Goal: Task Accomplishment & Management: Manage account settings

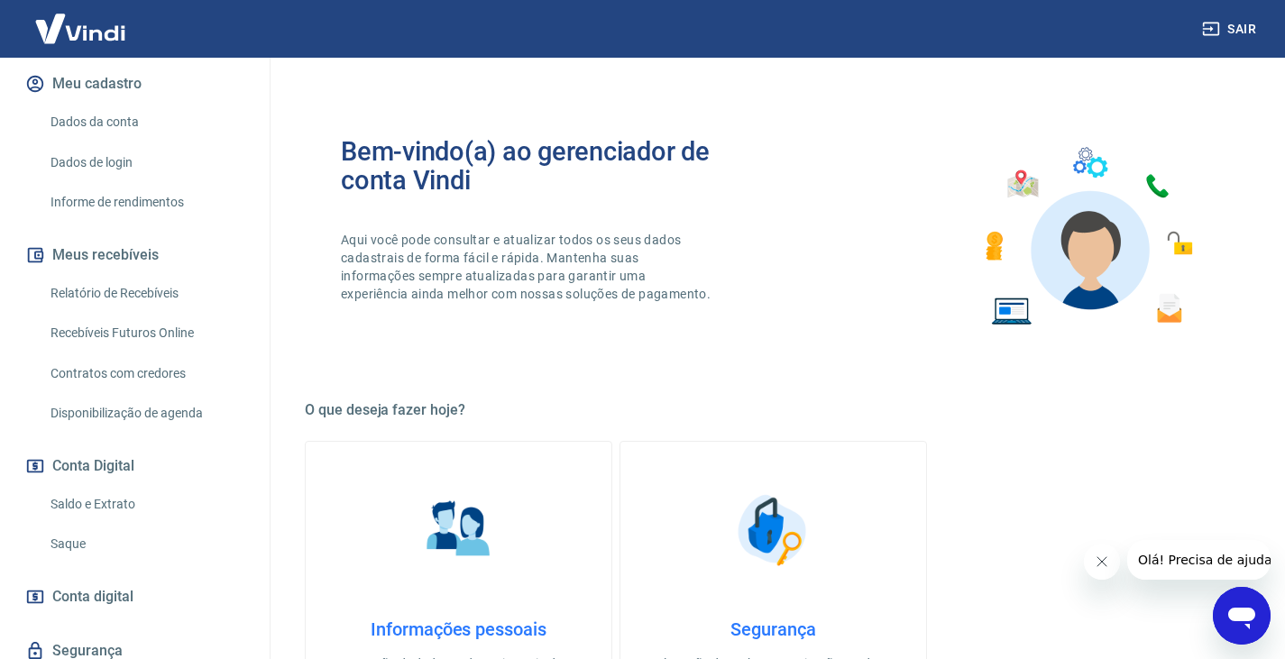
scroll to position [282, 0]
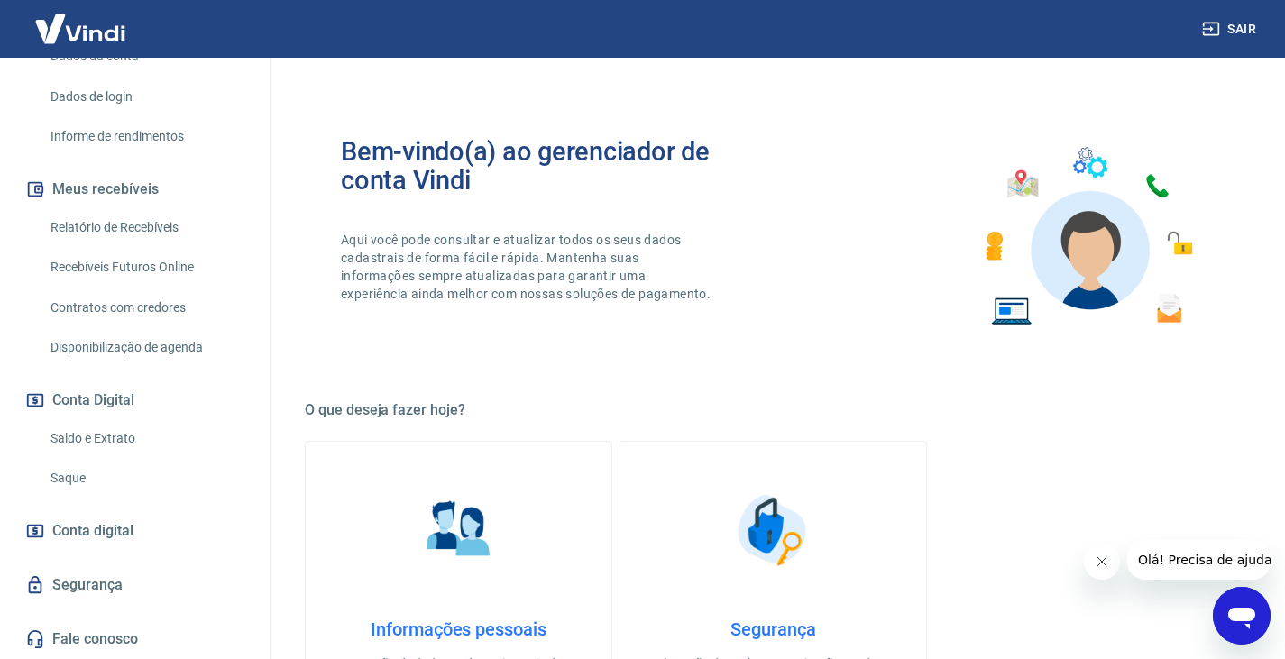
click at [133, 442] on link "Saldo e Extrato" at bounding box center [145, 438] width 205 height 37
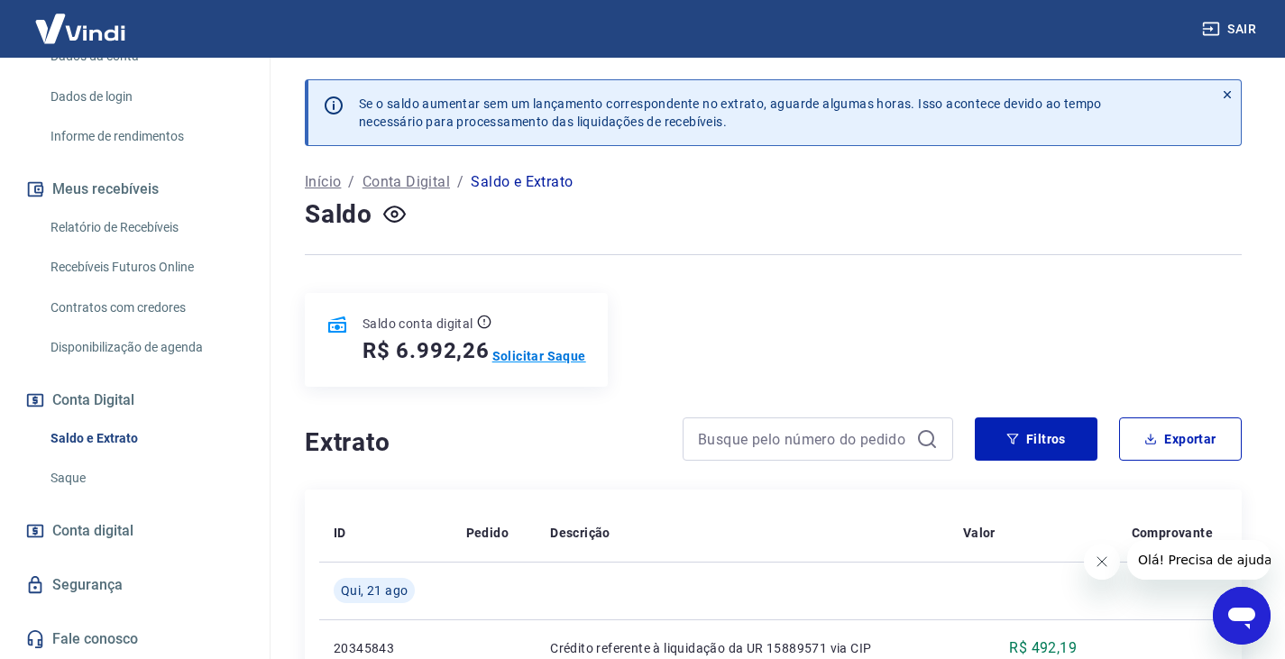
click at [554, 351] on p "Solicitar Saque" at bounding box center [539, 356] width 94 height 18
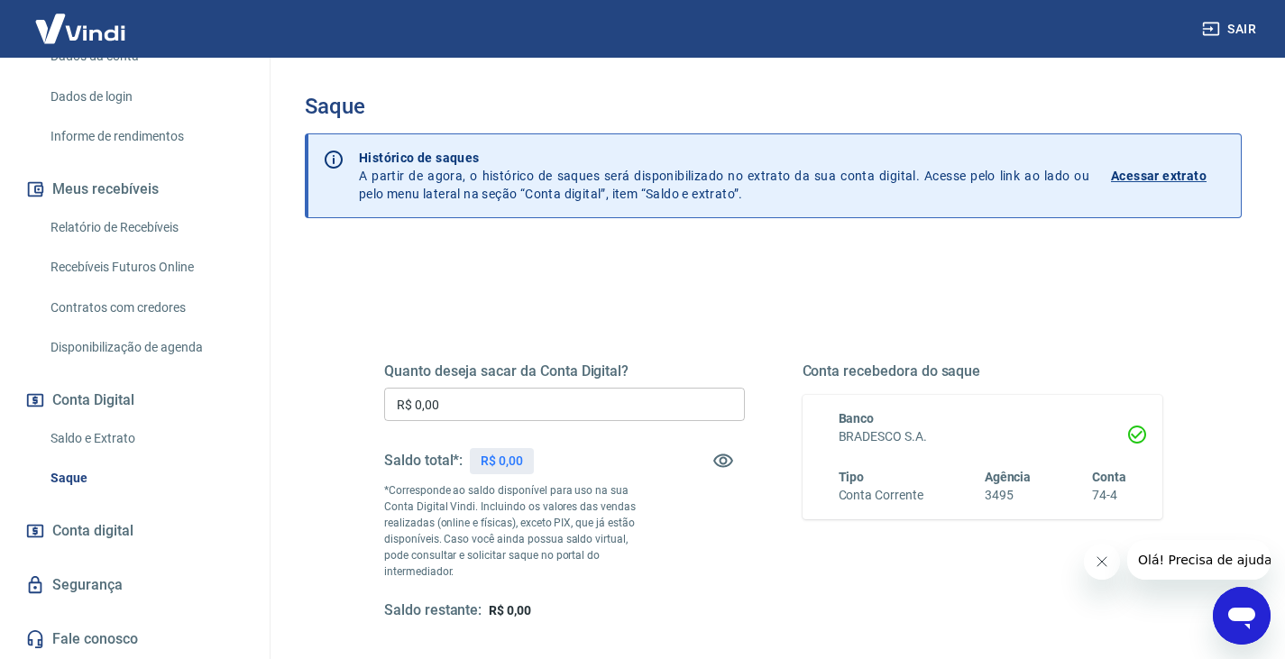
click at [570, 405] on input "R$ 0,00" at bounding box center [564, 404] width 361 height 33
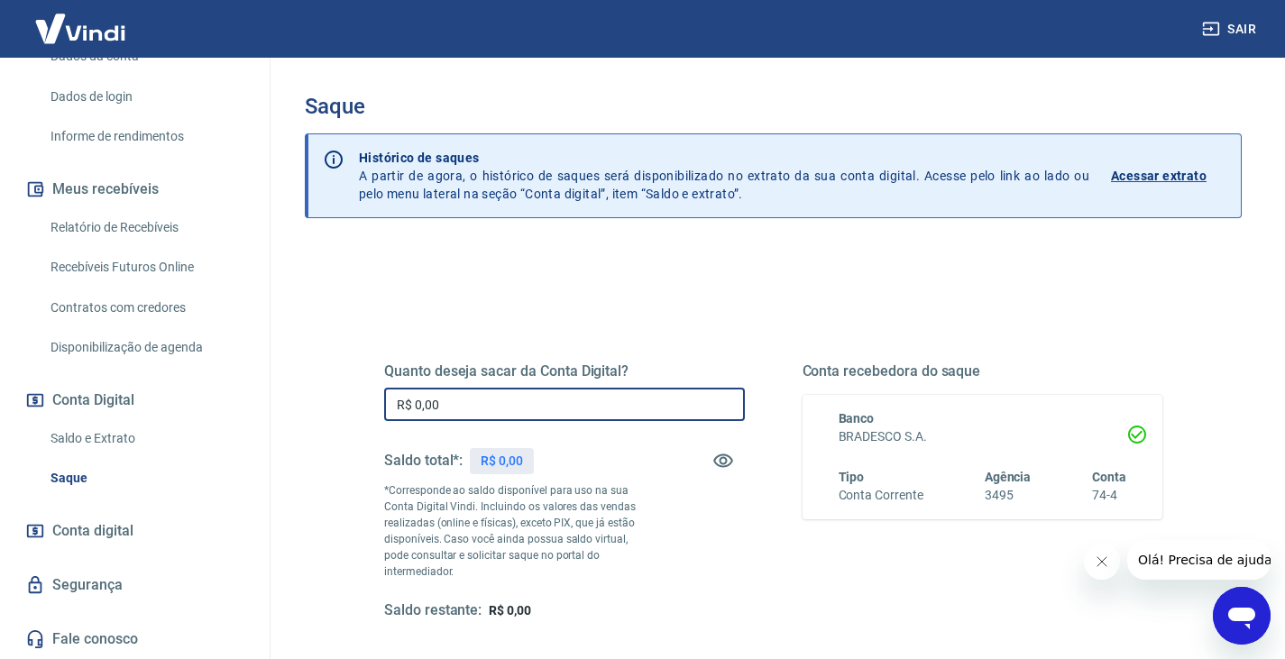
click at [570, 405] on input "R$ 0,00" at bounding box center [564, 404] width 361 height 33
type input "R$ 6.007,88"
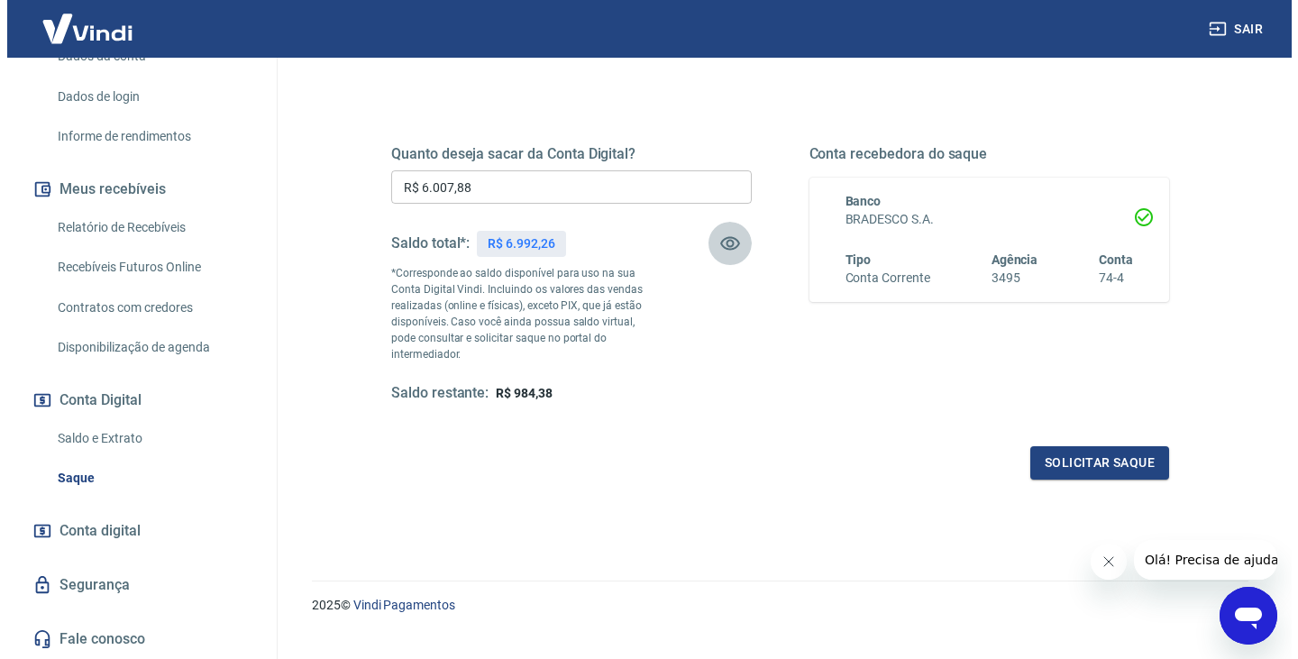
scroll to position [233, 0]
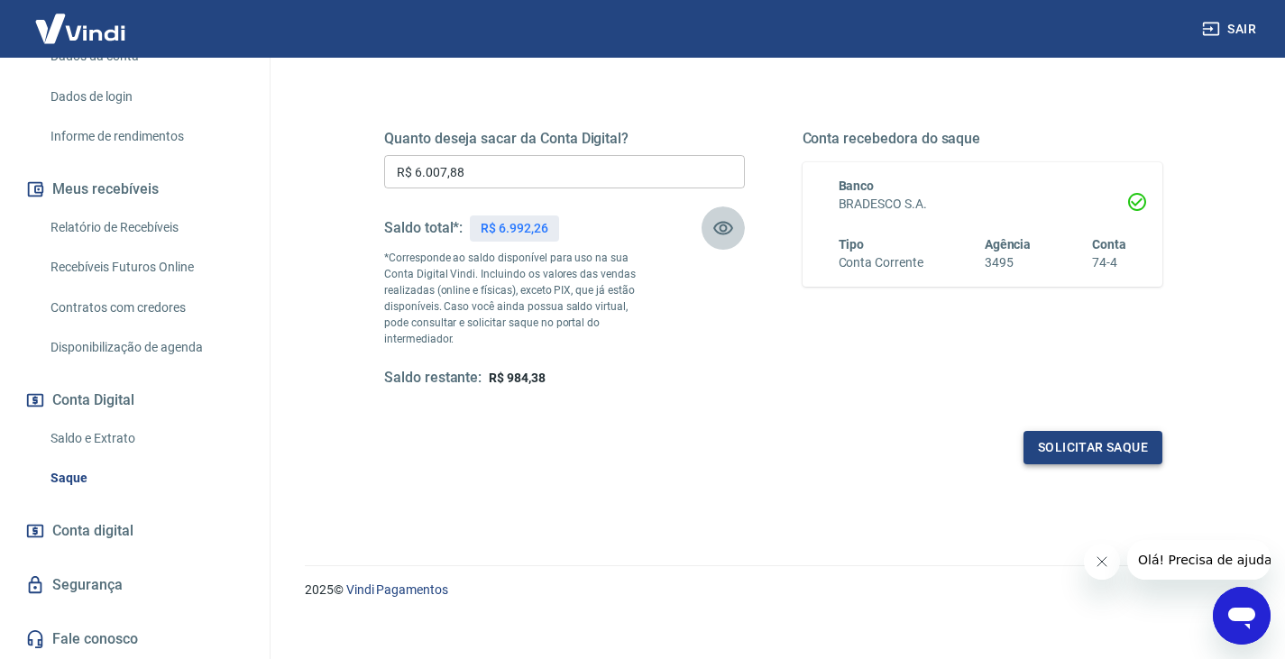
click at [1135, 441] on button "Solicitar saque" at bounding box center [1092, 447] width 139 height 33
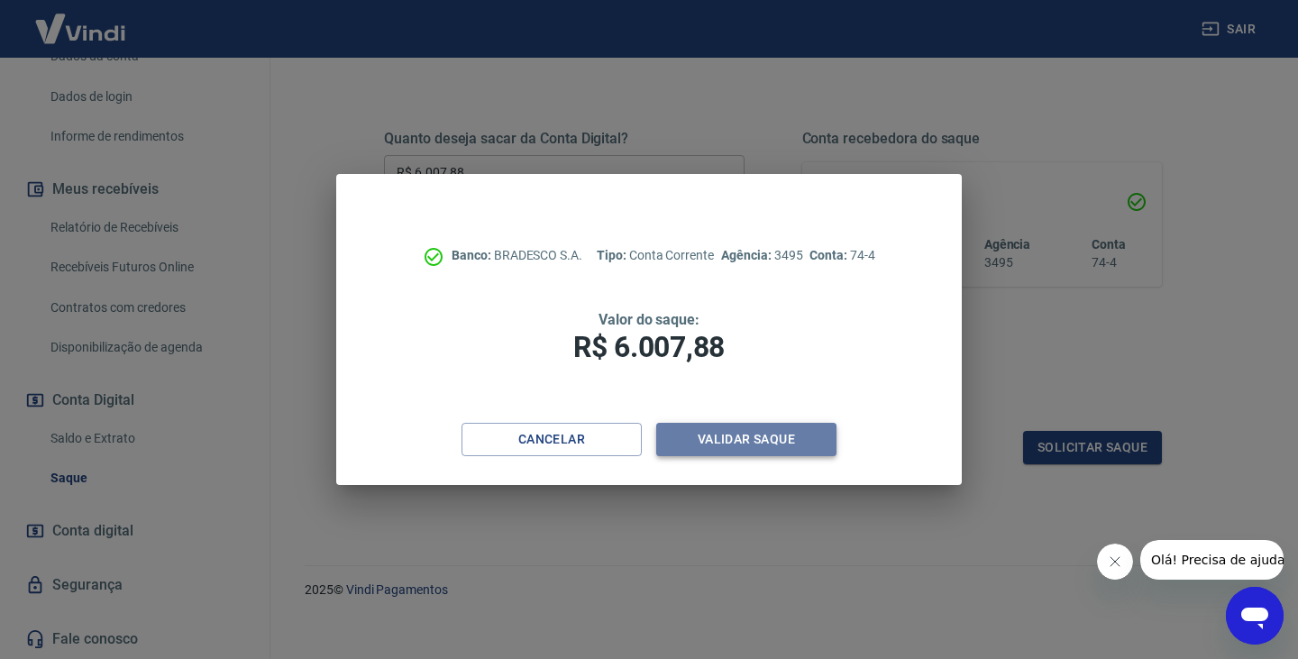
click at [783, 441] on button "Validar saque" at bounding box center [746, 439] width 180 height 33
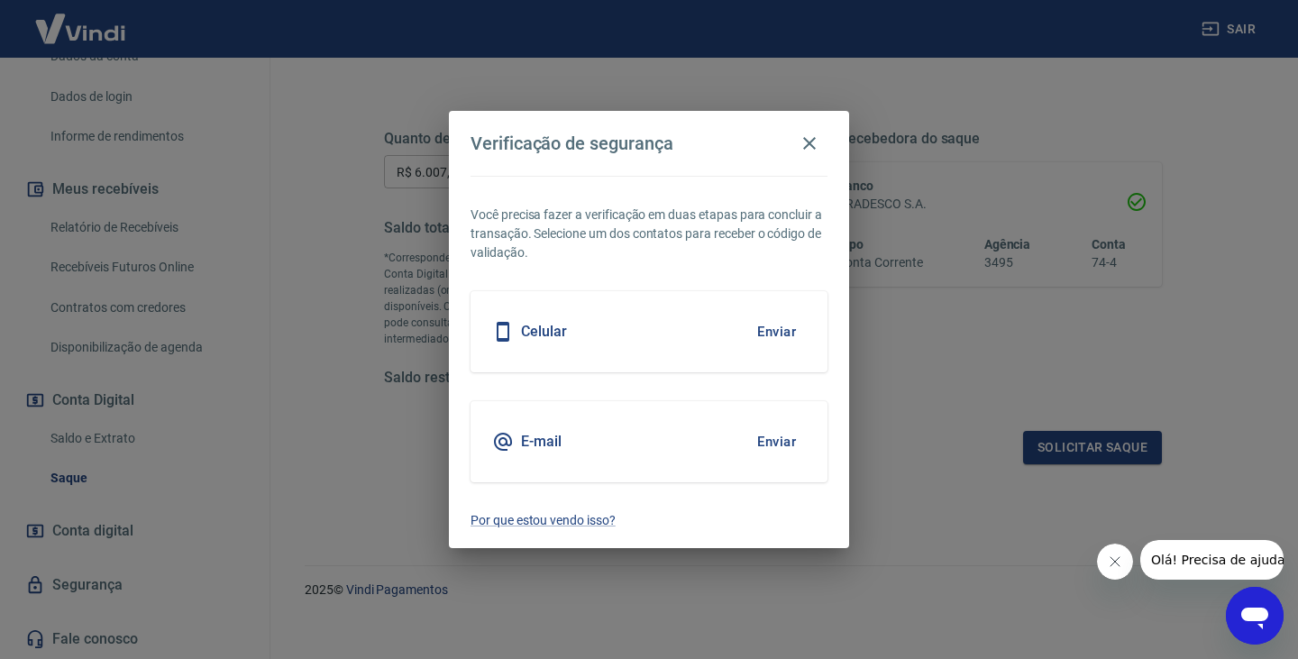
click at [624, 438] on div "E-mail Enviar" at bounding box center [649, 441] width 357 height 81
click at [762, 444] on button "Enviar" at bounding box center [776, 442] width 59 height 38
click at [611, 446] on div "E-mail Enviar" at bounding box center [649, 441] width 357 height 81
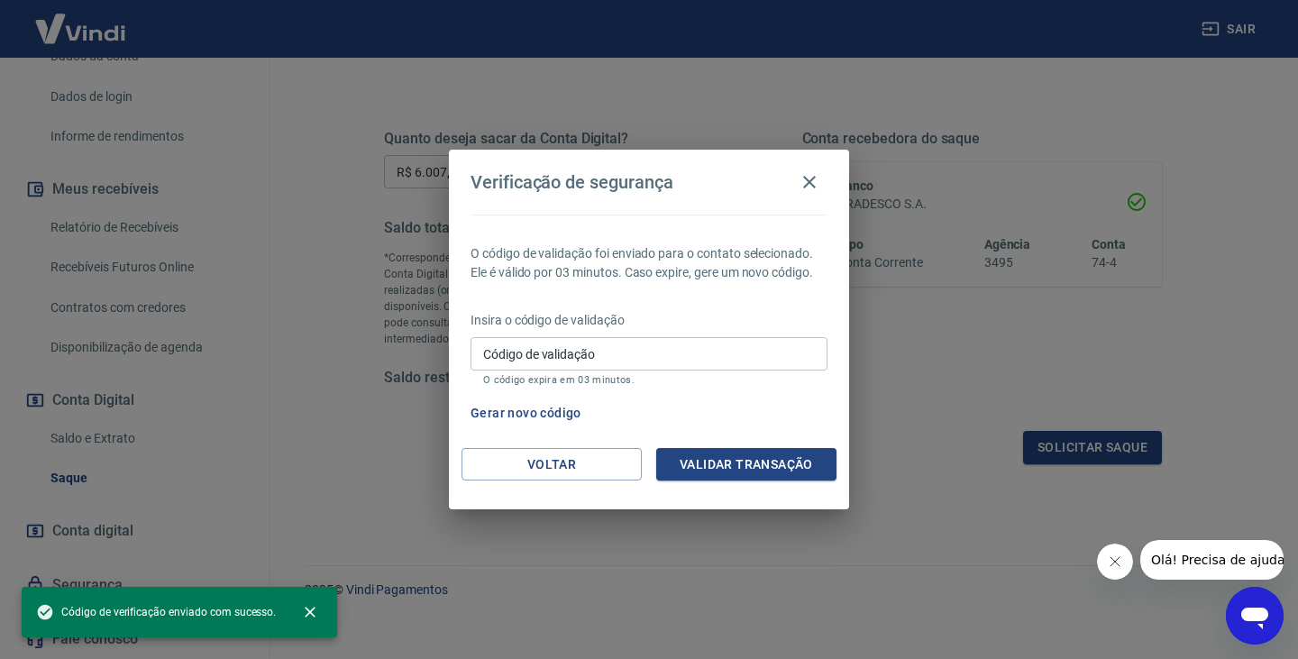
click at [773, 437] on div "O código de validação foi enviado para o contato selecionado. Ele é válido por …" at bounding box center [649, 332] width 400 height 234
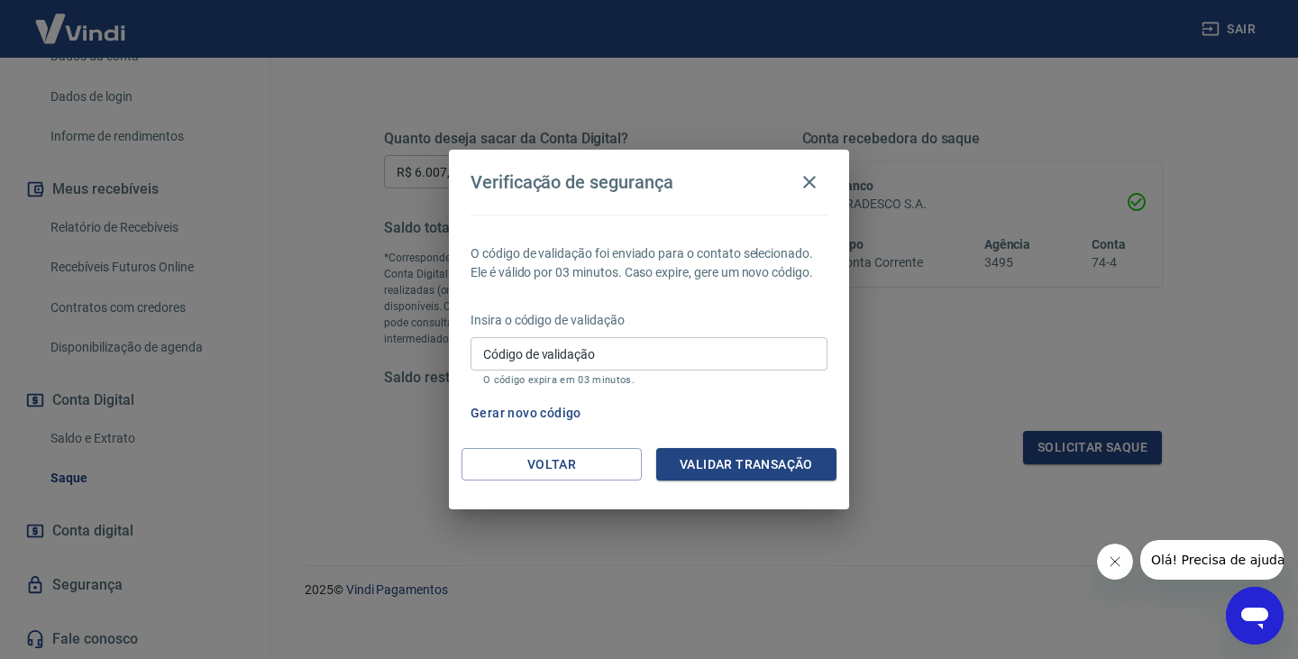
click at [740, 353] on input "Código de validação" at bounding box center [649, 353] width 357 height 33
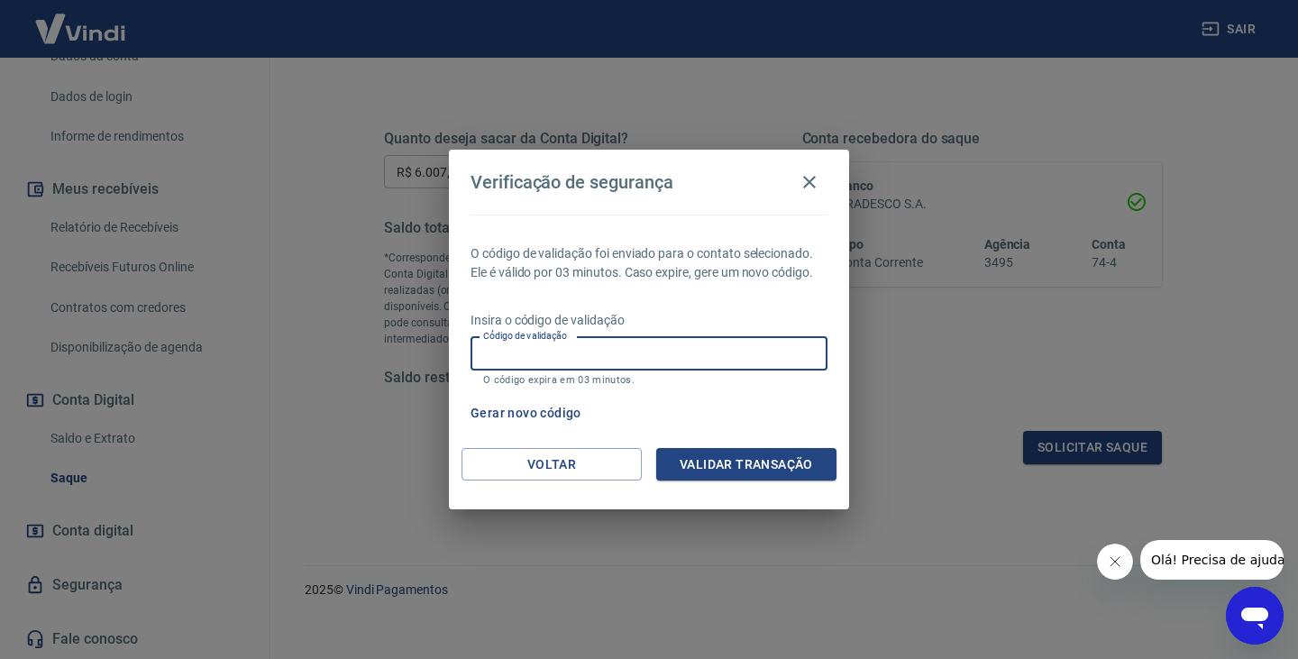
click at [740, 353] on input "Código de validação" at bounding box center [649, 353] width 357 height 33
type input "122916"
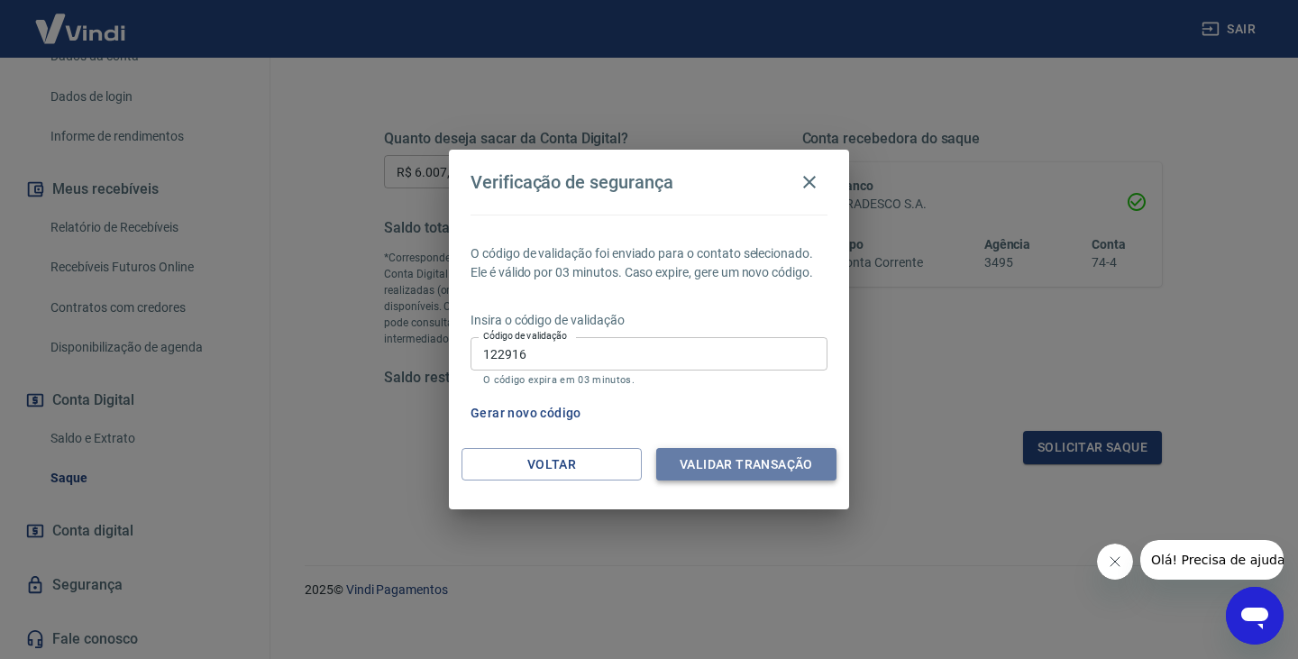
click at [778, 454] on button "Validar transação" at bounding box center [746, 464] width 180 height 33
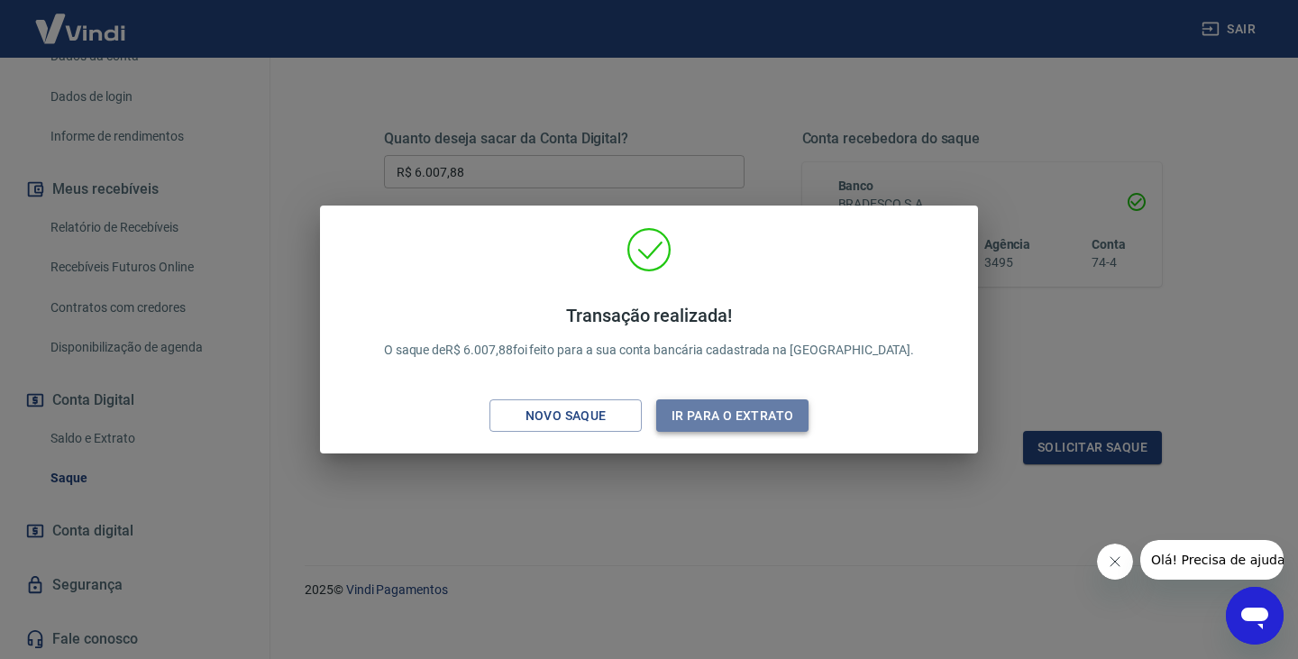
click at [775, 409] on button "Ir para o extrato" at bounding box center [732, 415] width 152 height 33
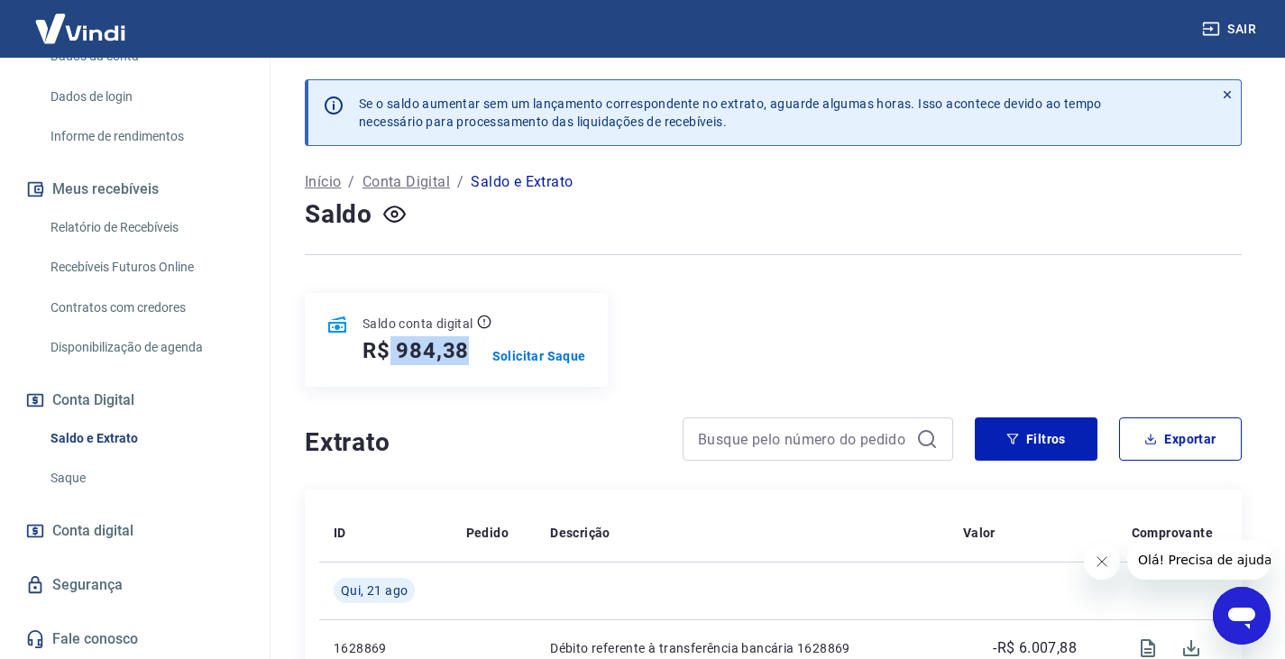
drag, startPoint x: 392, startPoint y: 353, endPoint x: 476, endPoint y: 353, distance: 83.9
click at [476, 353] on div "R$ 984,38" at bounding box center [426, 350] width 129 height 29
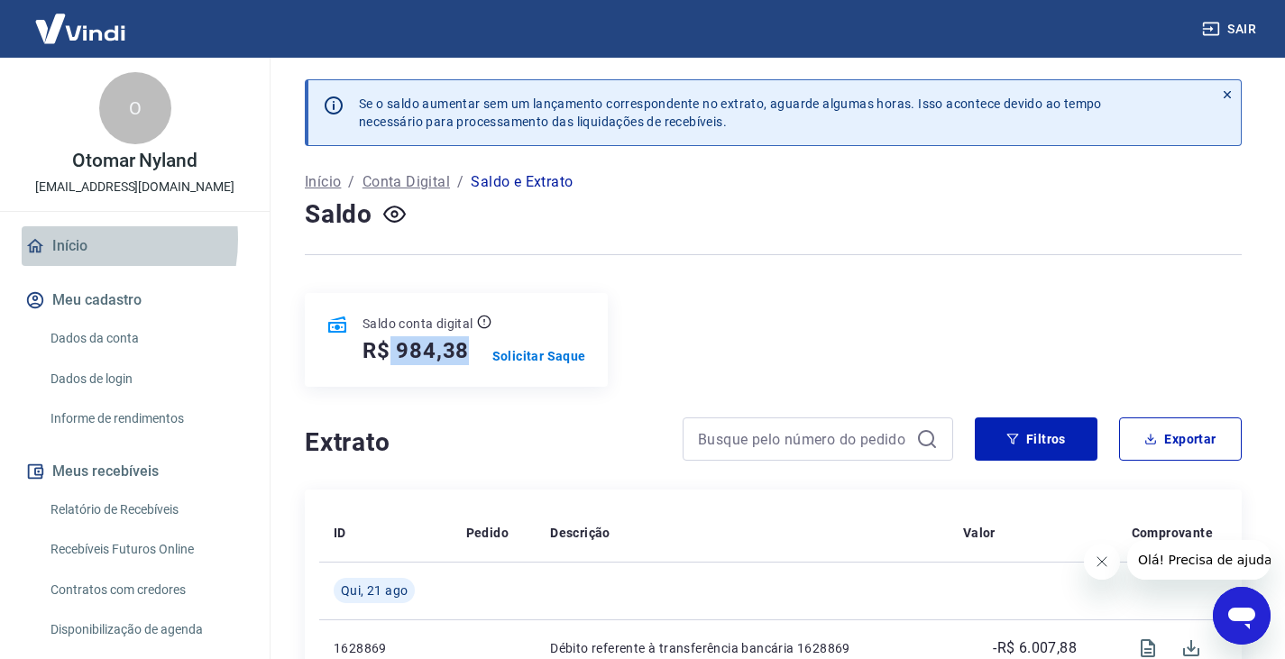
click at [65, 238] on link "Início" at bounding box center [135, 246] width 226 height 40
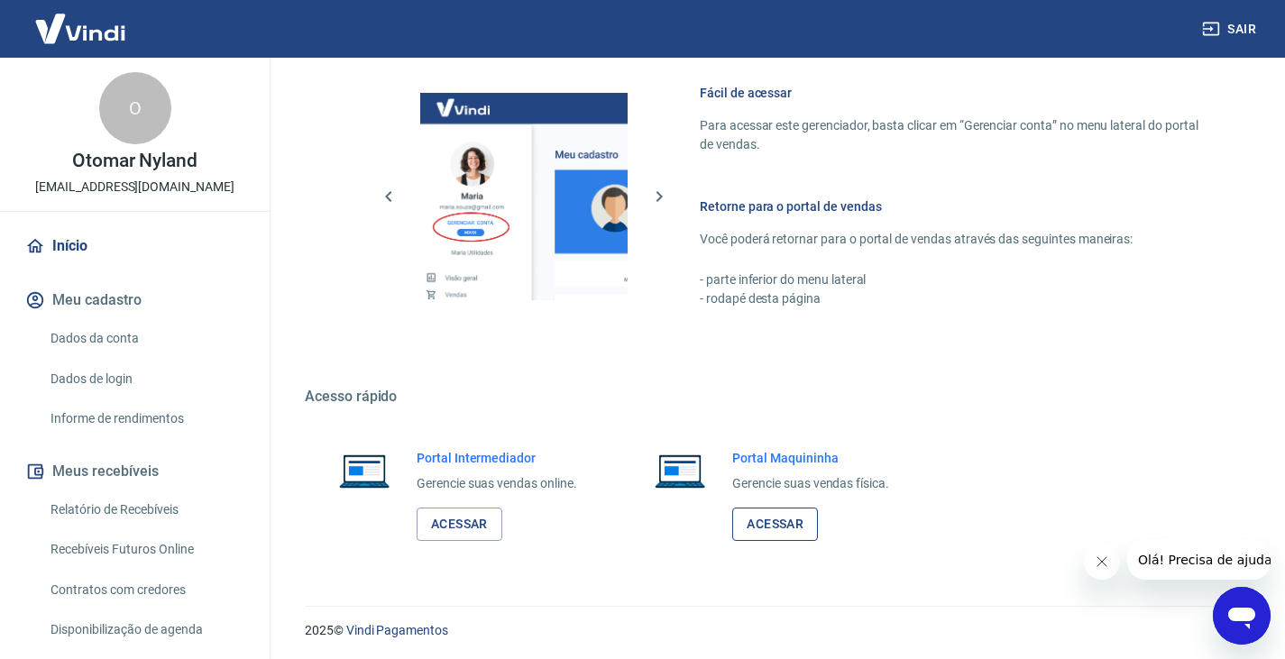
scroll to position [783, 0]
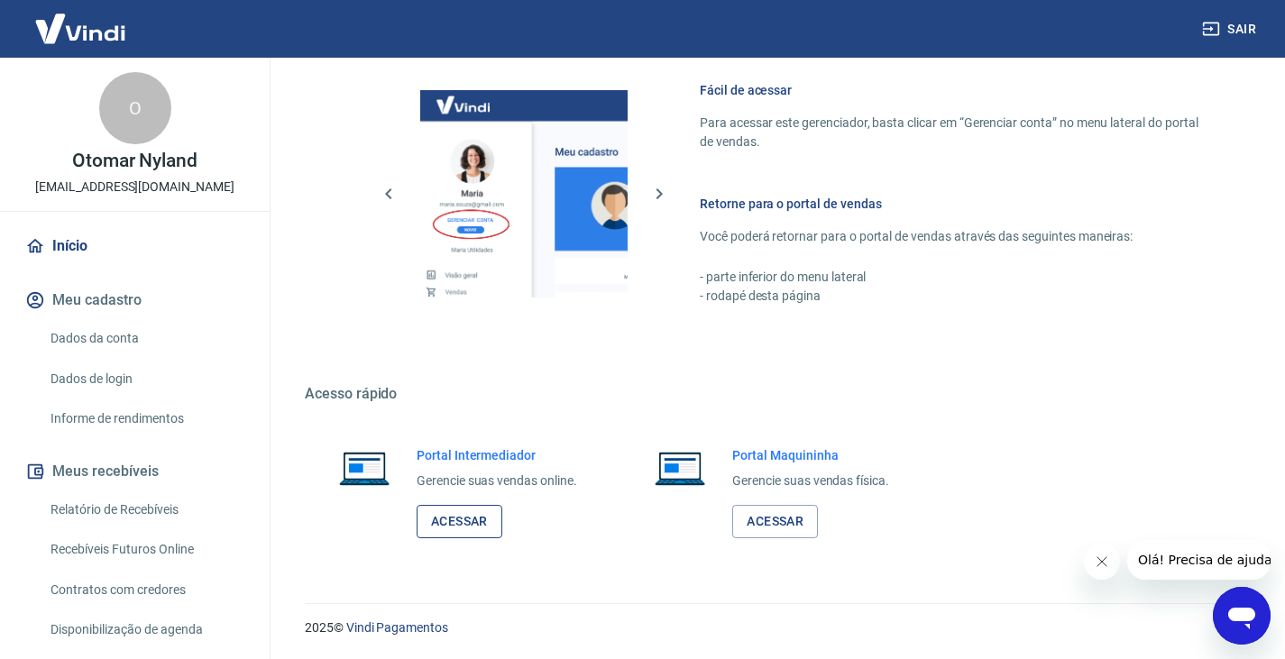
click at [459, 527] on link "Acessar" at bounding box center [460, 521] width 86 height 33
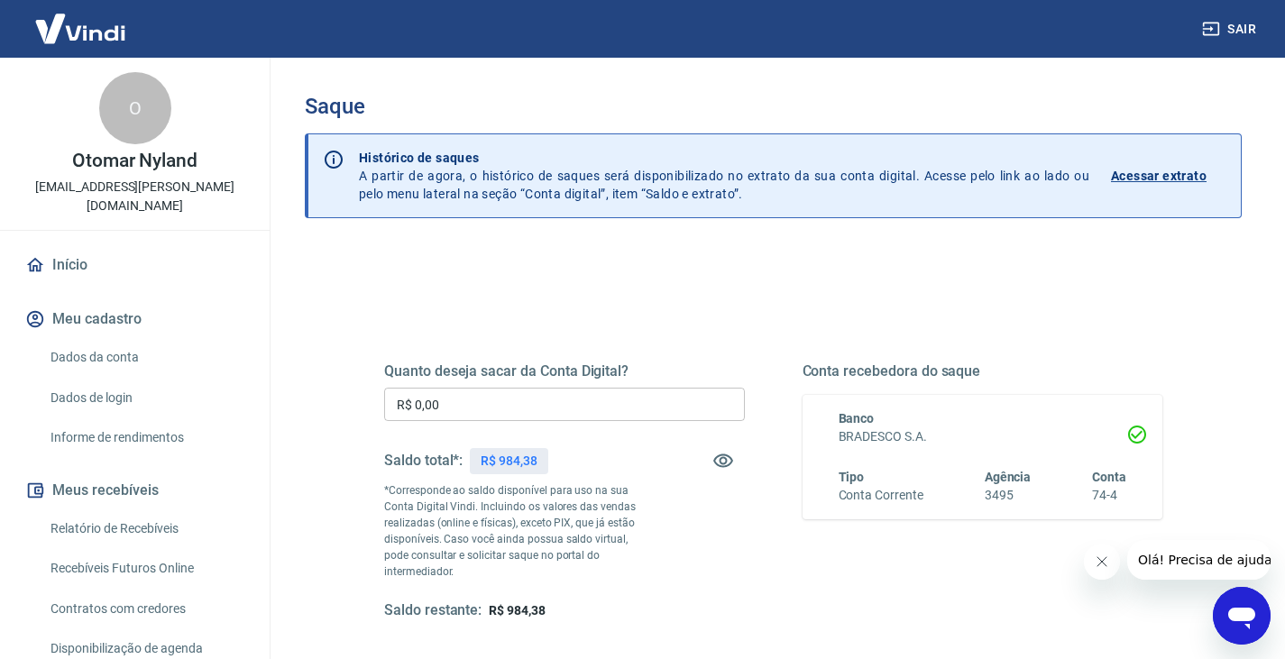
click at [1244, 29] on button "Sair" at bounding box center [1230, 29] width 65 height 33
